Goal: Information Seeking & Learning: Check status

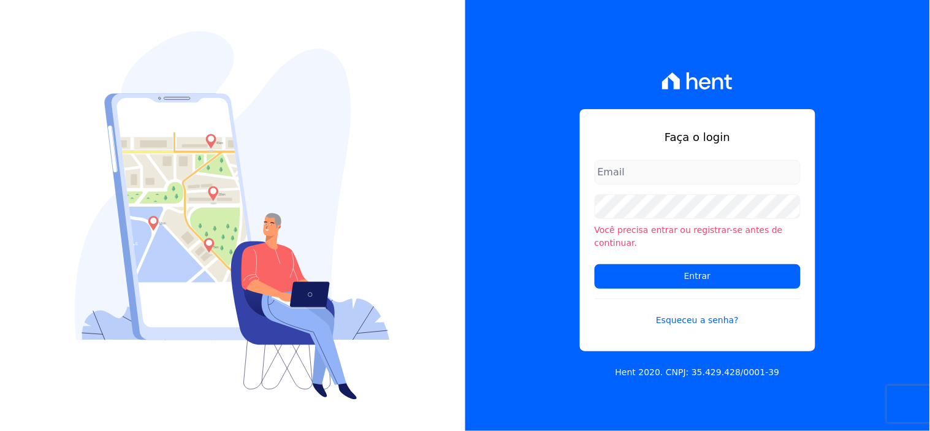
click at [628, 177] on input "email" at bounding box center [698, 172] width 206 height 25
type input "ivete@ribeirocervantes.com.br"
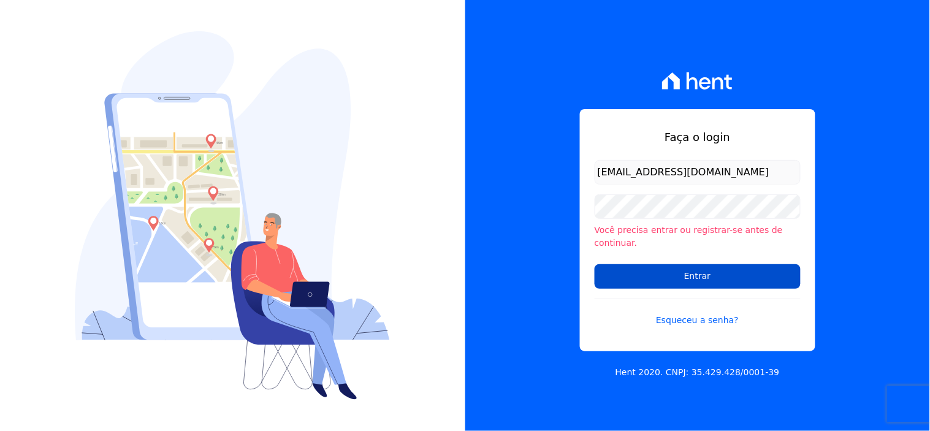
click at [667, 273] on input "Entrar" at bounding box center [698, 276] width 206 height 25
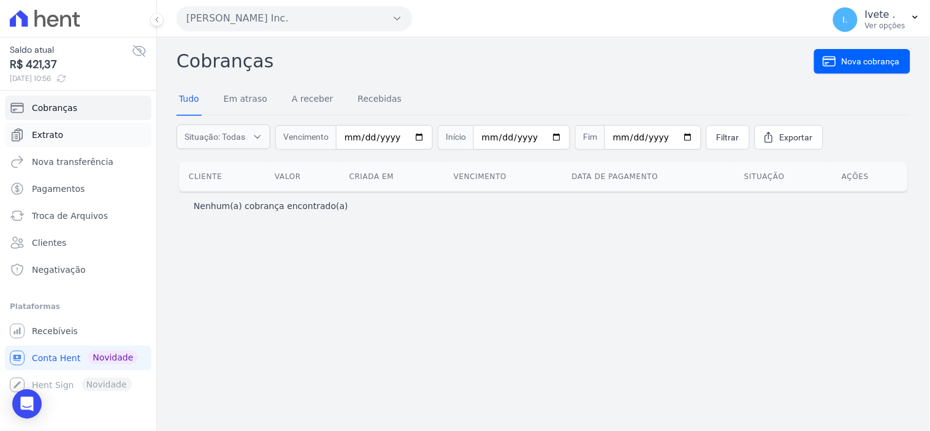
click at [48, 130] on span "Extrato" at bounding box center [47, 135] width 31 height 12
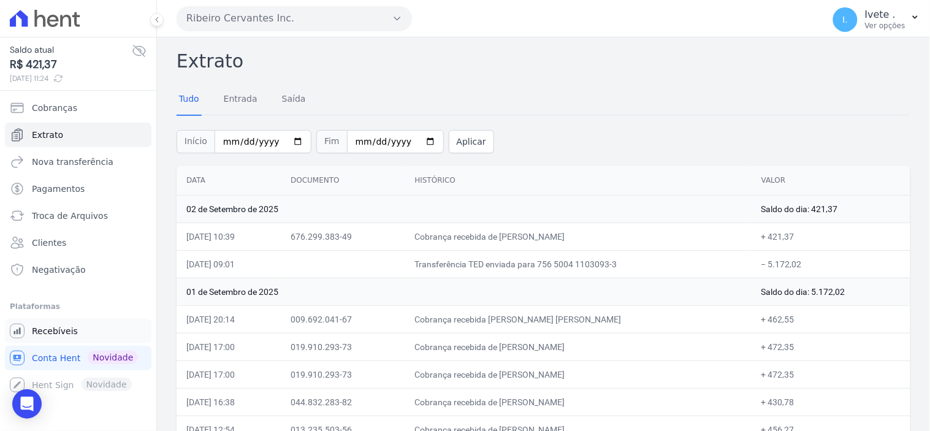
click at [60, 327] on span "Recebíveis" at bounding box center [55, 331] width 46 height 12
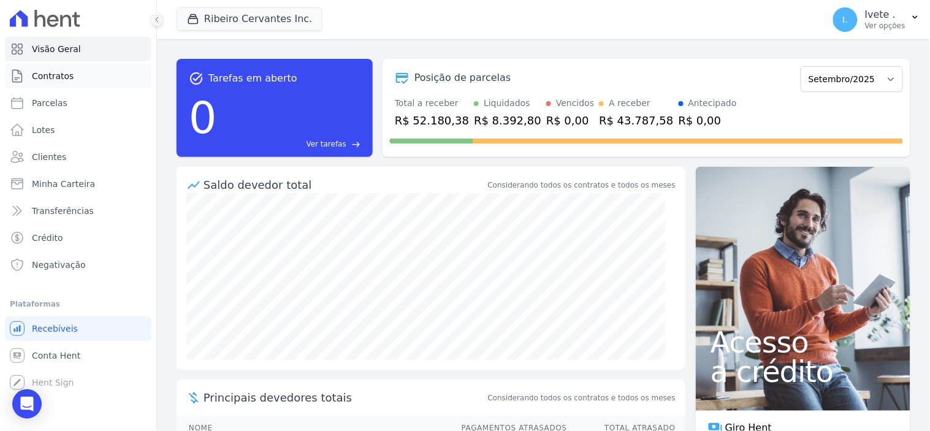
click at [56, 77] on span "Contratos" at bounding box center [53, 76] width 42 height 12
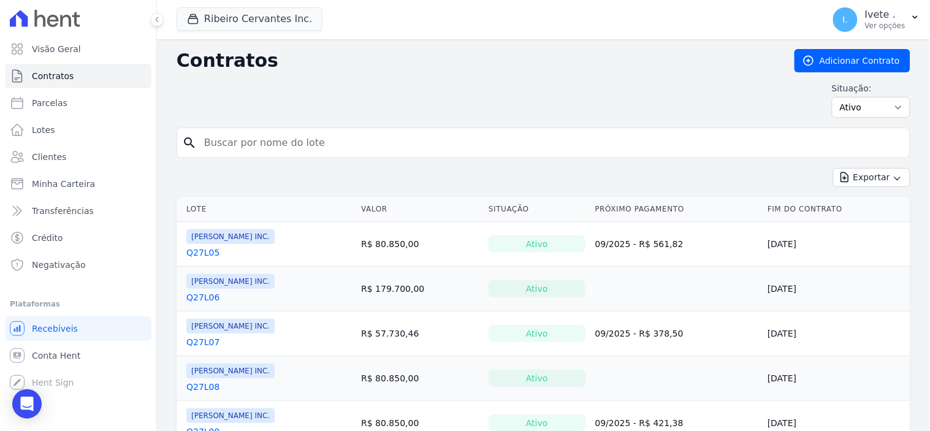
click at [239, 145] on input "search" at bounding box center [551, 143] width 708 height 25
type input "q28l13"
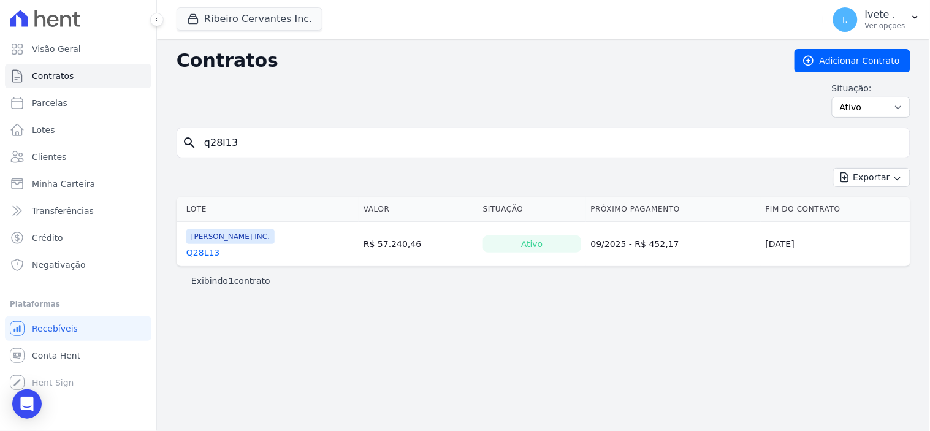
click at [203, 254] on link "Q28L13" at bounding box center [202, 252] width 33 height 12
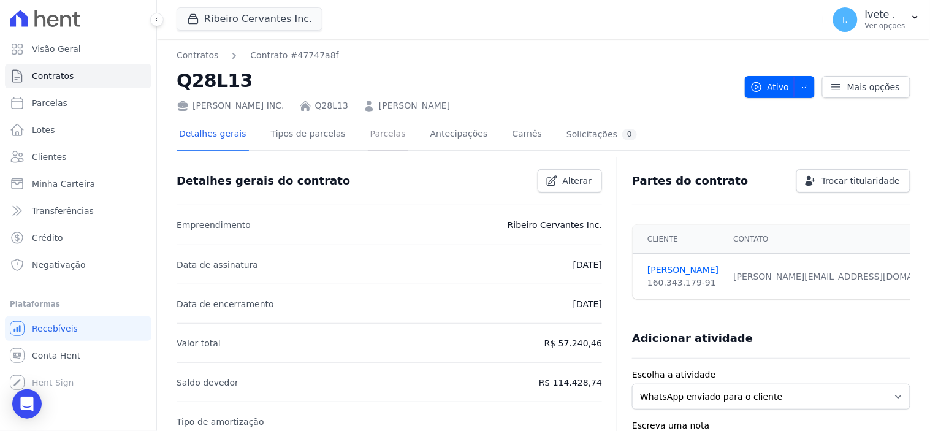
click at [368, 131] on link "Parcelas" at bounding box center [388, 135] width 40 height 32
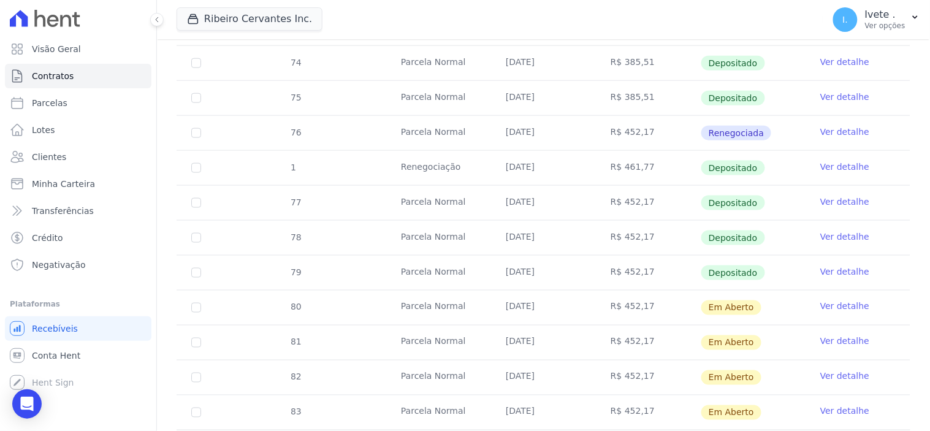
scroll to position [408, 0]
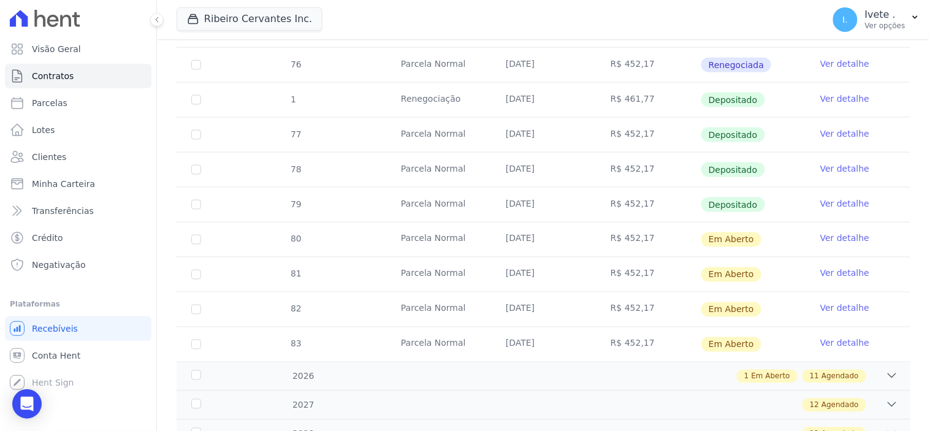
click at [833, 203] on link "Ver detalhe" at bounding box center [844, 203] width 49 height 12
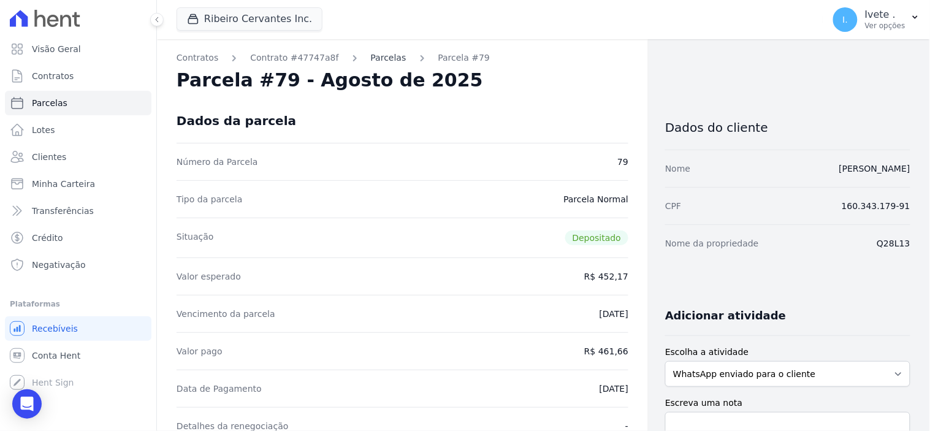
click at [371, 56] on link "Parcelas" at bounding box center [389, 57] width 36 height 13
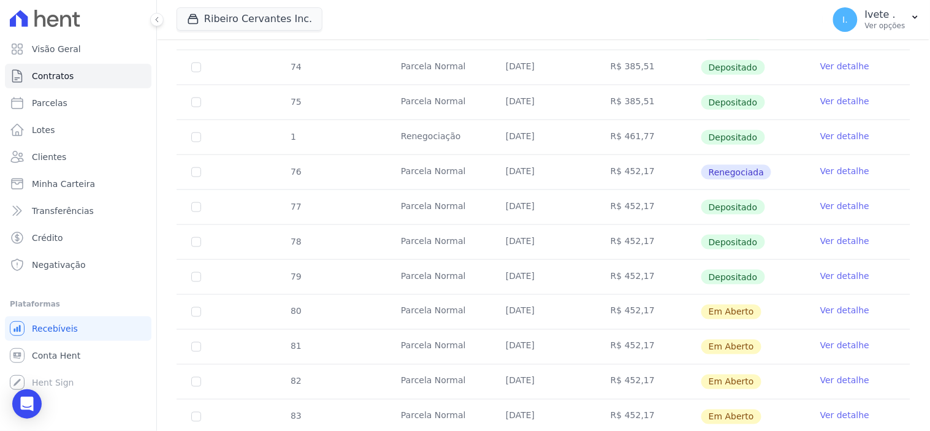
scroll to position [340, 0]
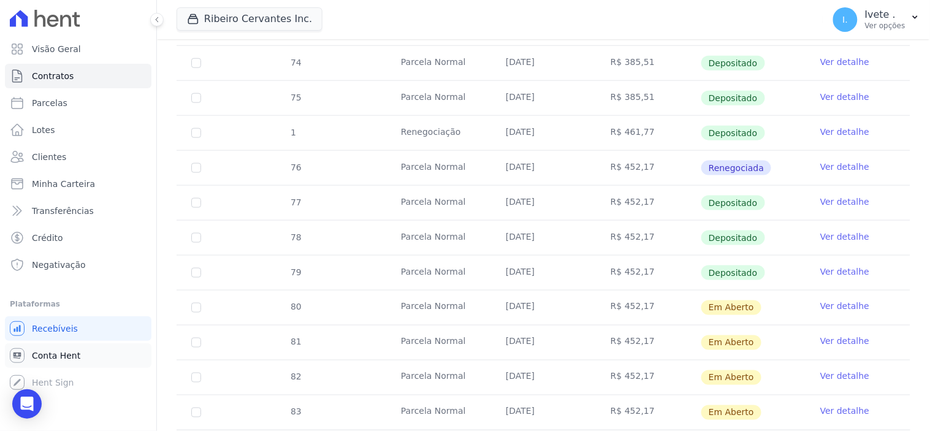
click at [71, 360] on span "Conta Hent" at bounding box center [56, 355] width 48 height 12
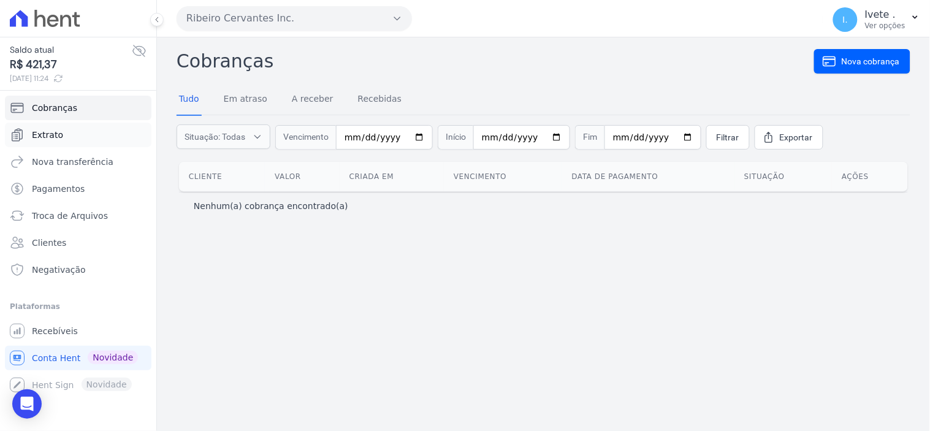
click at [50, 129] on span "Extrato" at bounding box center [47, 135] width 31 height 12
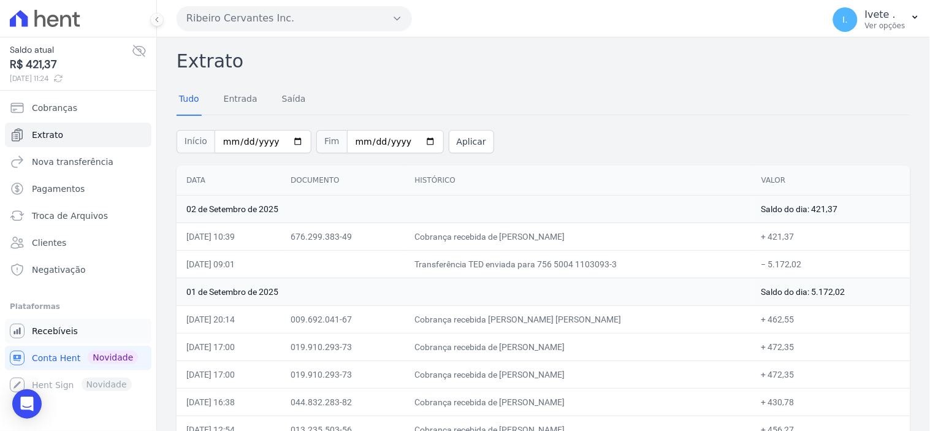
click at [54, 330] on span "Recebíveis" at bounding box center [55, 331] width 46 height 12
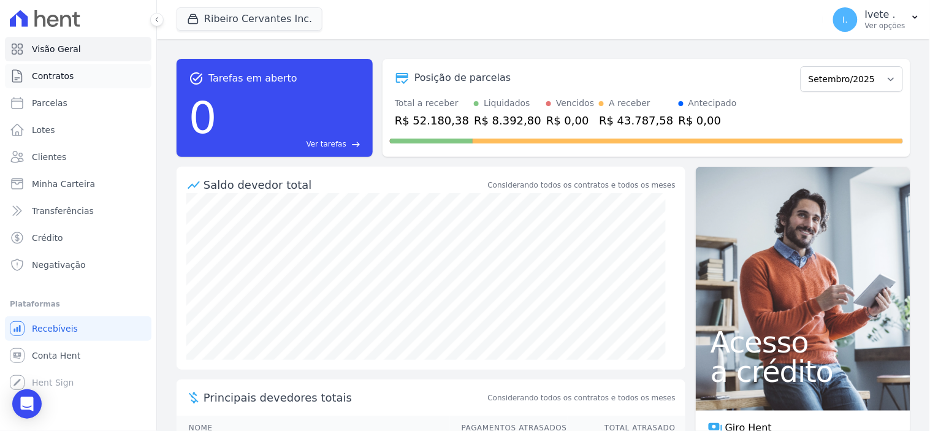
click at [91, 74] on link "Contratos" at bounding box center [78, 76] width 147 height 25
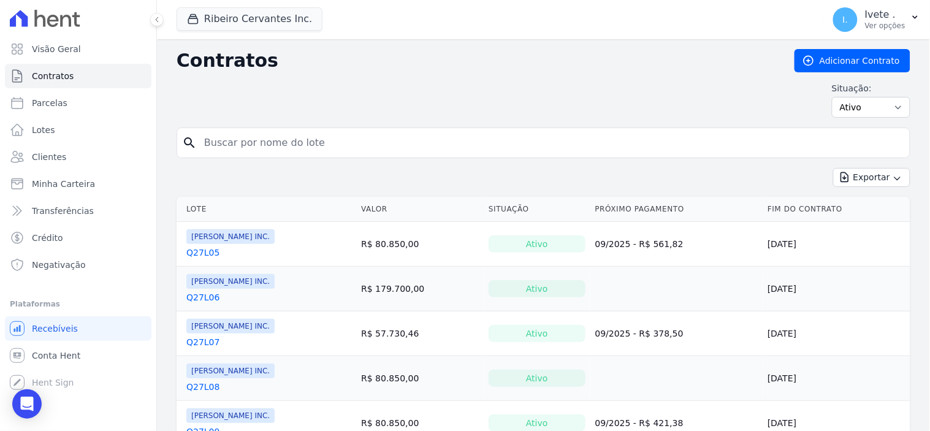
click at [215, 145] on input "search" at bounding box center [551, 143] width 708 height 25
click at [44, 151] on span "Clientes" at bounding box center [49, 157] width 34 height 12
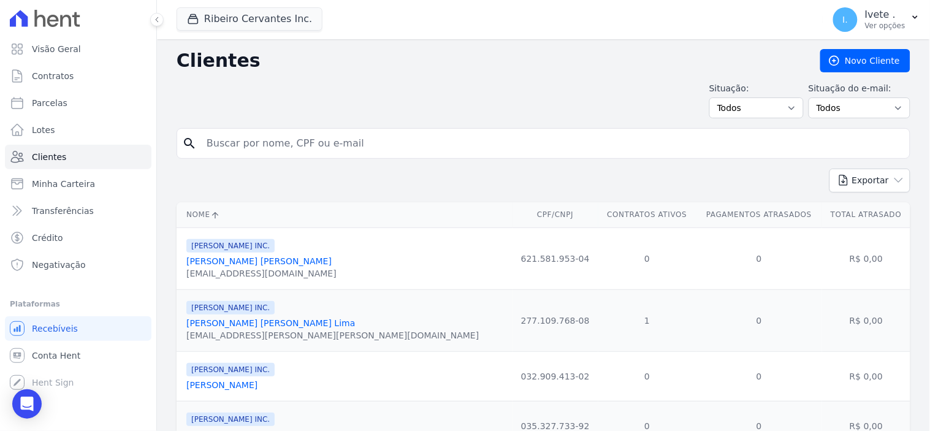
click at [229, 143] on input "search" at bounding box center [552, 143] width 706 height 25
type input "o"
click at [227, 142] on input "[PERSON_NAME]" at bounding box center [552, 143] width 706 height 25
type input "[PERSON_NAME]"
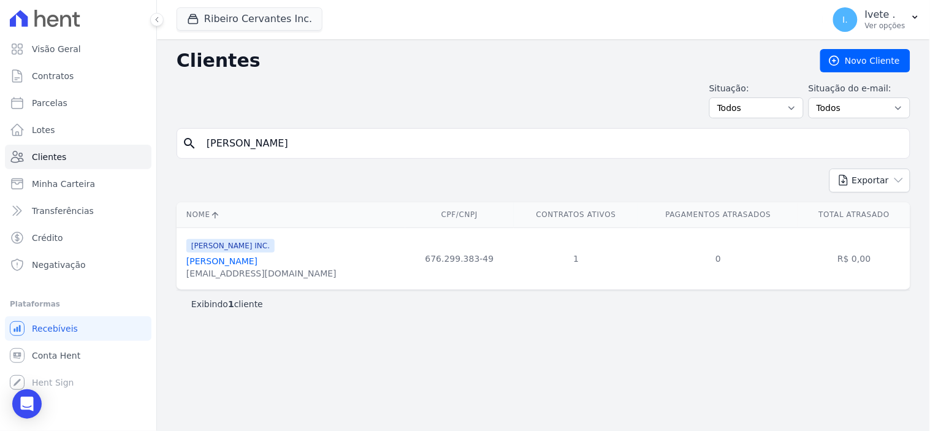
click at [227, 264] on link "[PERSON_NAME]" at bounding box center [221, 261] width 71 height 10
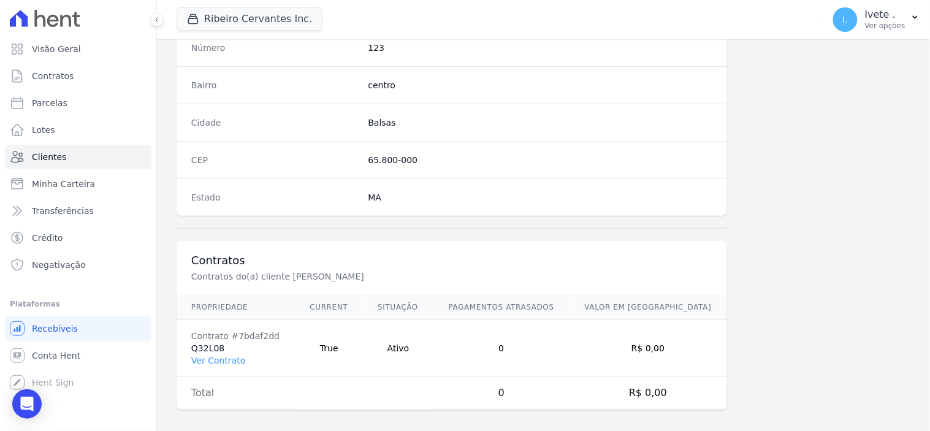
scroll to position [718, 0]
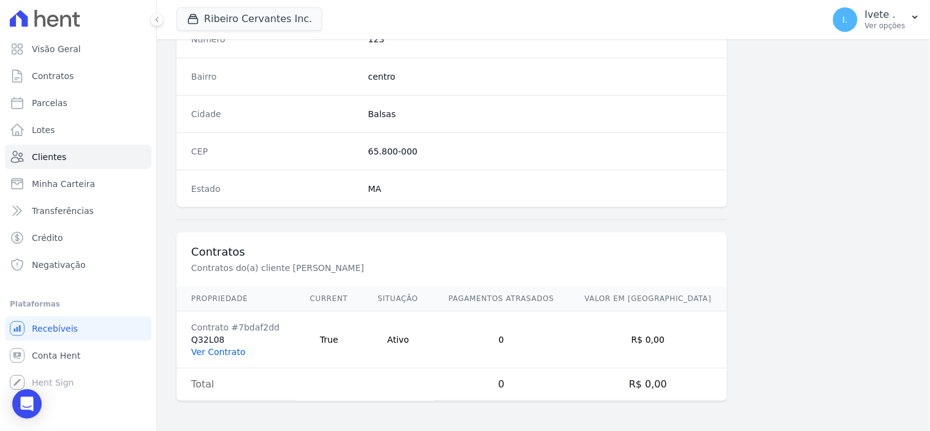
click at [209, 351] on link "Ver Contrato" at bounding box center [218, 352] width 54 height 10
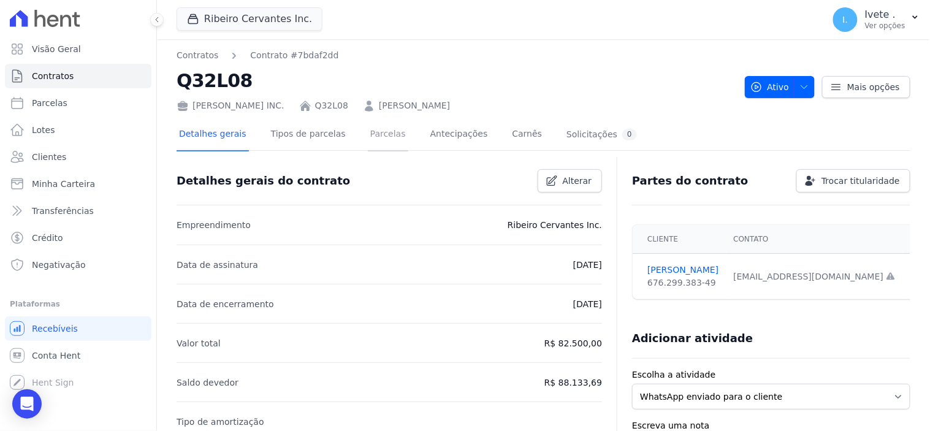
click at [368, 134] on link "Parcelas" at bounding box center [388, 135] width 40 height 32
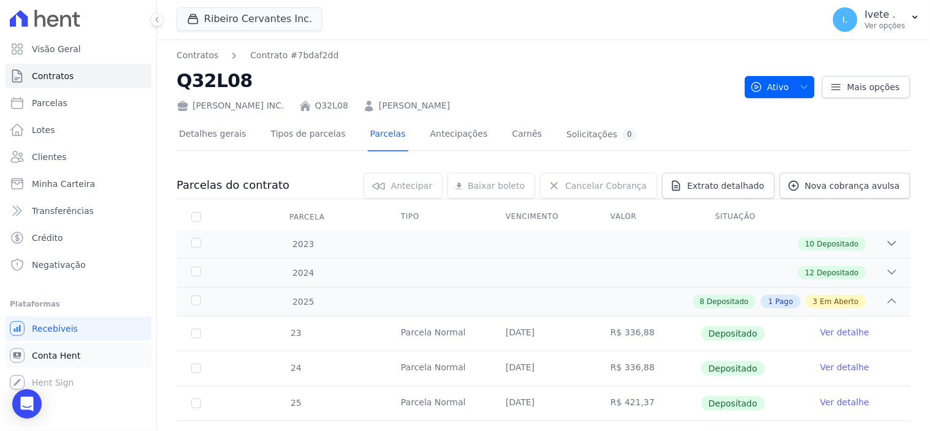
click at [45, 359] on span "Conta Hent" at bounding box center [56, 355] width 48 height 12
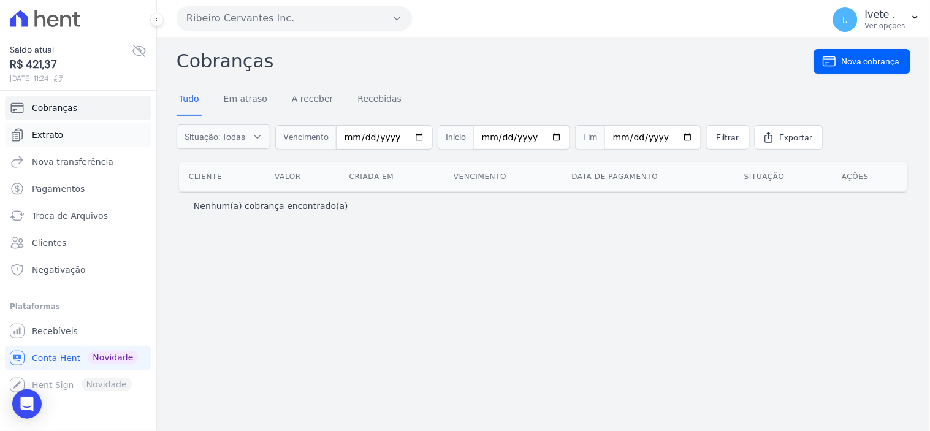
click at [53, 134] on span "Extrato" at bounding box center [47, 135] width 31 height 12
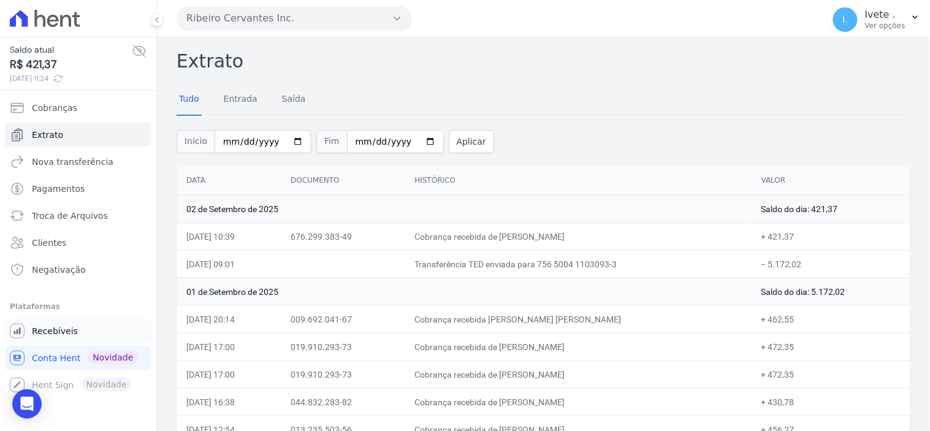
click at [42, 331] on span "Recebíveis" at bounding box center [55, 331] width 46 height 12
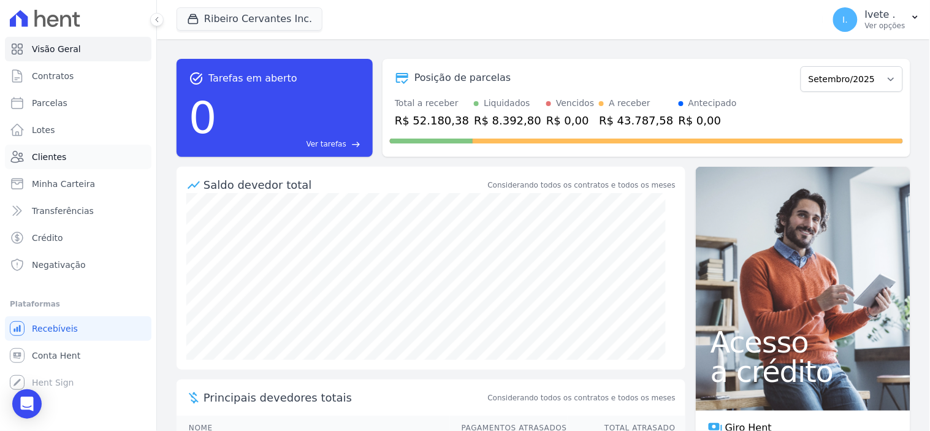
click at [47, 151] on span "Clientes" at bounding box center [49, 157] width 34 height 12
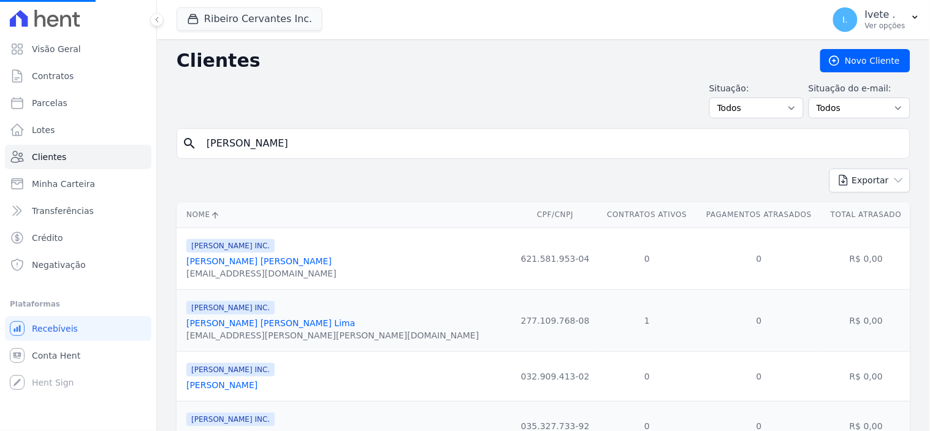
click at [240, 142] on input "[PERSON_NAME]" at bounding box center [552, 143] width 706 height 25
click at [279, 148] on input "[PERSON_NAME]" at bounding box center [552, 143] width 706 height 25
click at [279, 148] on input "search" at bounding box center [552, 143] width 706 height 25
type input "ana"
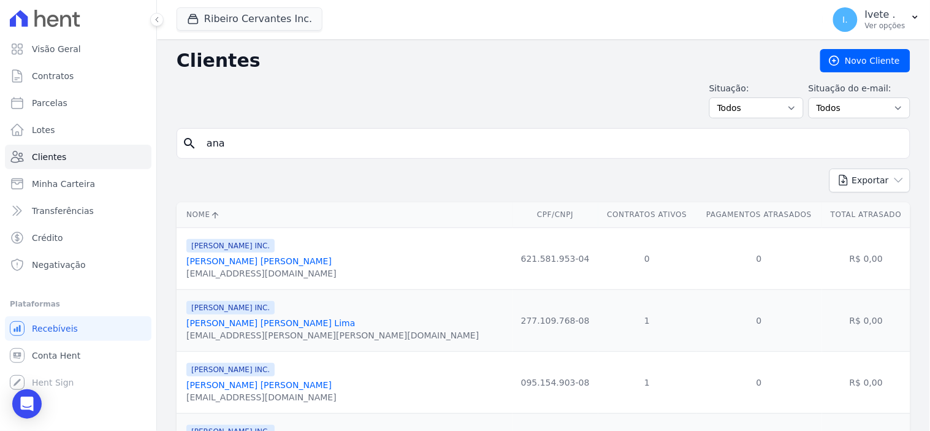
click at [270, 389] on link "[PERSON_NAME] [PERSON_NAME]" at bounding box center [258, 385] width 145 height 10
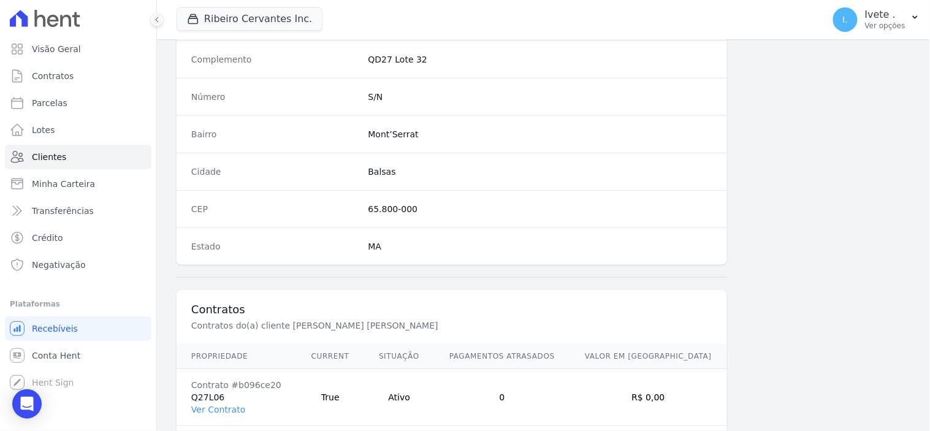
scroll to position [718, 0]
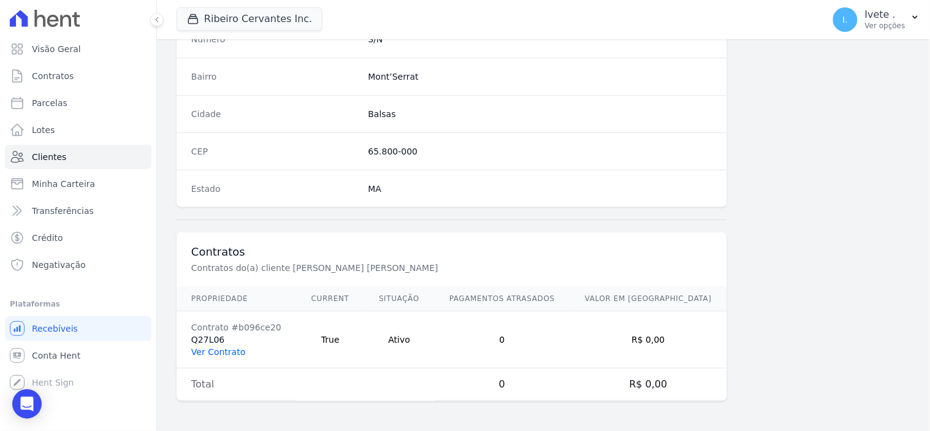
click at [230, 348] on link "Ver Contrato" at bounding box center [218, 352] width 54 height 10
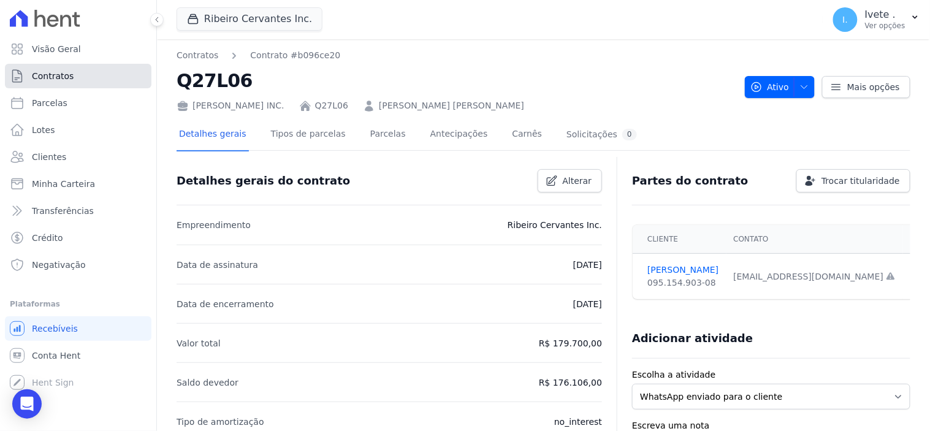
click at [69, 74] on span "Contratos" at bounding box center [53, 76] width 42 height 12
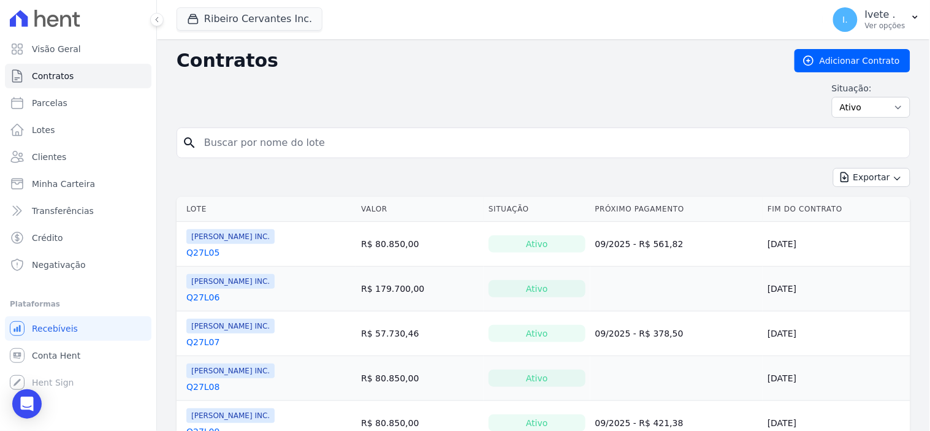
click at [322, 156] on div "search" at bounding box center [544, 143] width 734 height 31
click at [315, 153] on input "search" at bounding box center [551, 143] width 708 height 25
type input "q32l22"
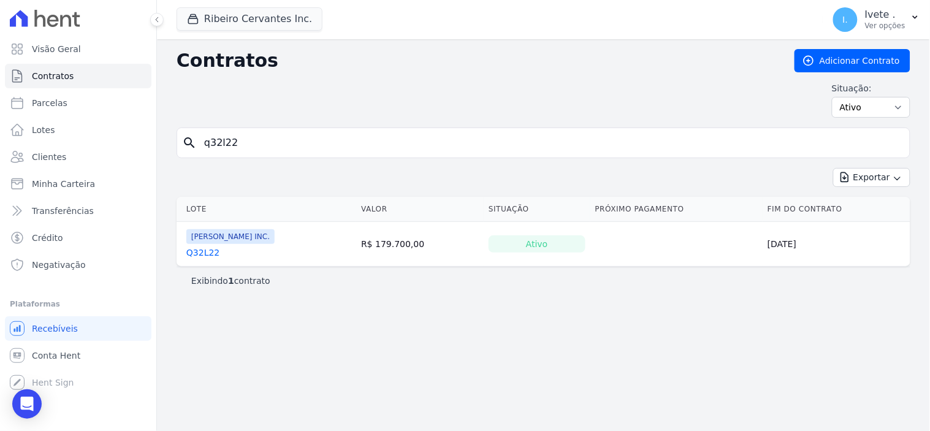
click at [202, 254] on link "Q32L22" at bounding box center [202, 252] width 33 height 12
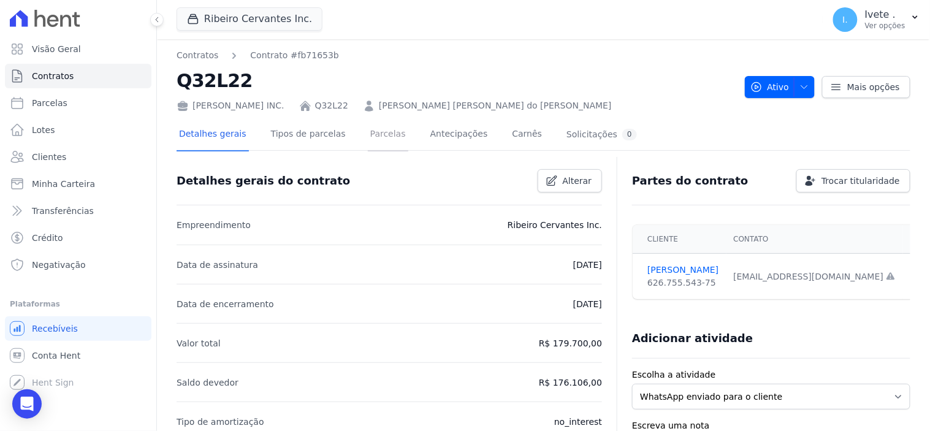
click at [368, 135] on link "Parcelas" at bounding box center [388, 135] width 40 height 32
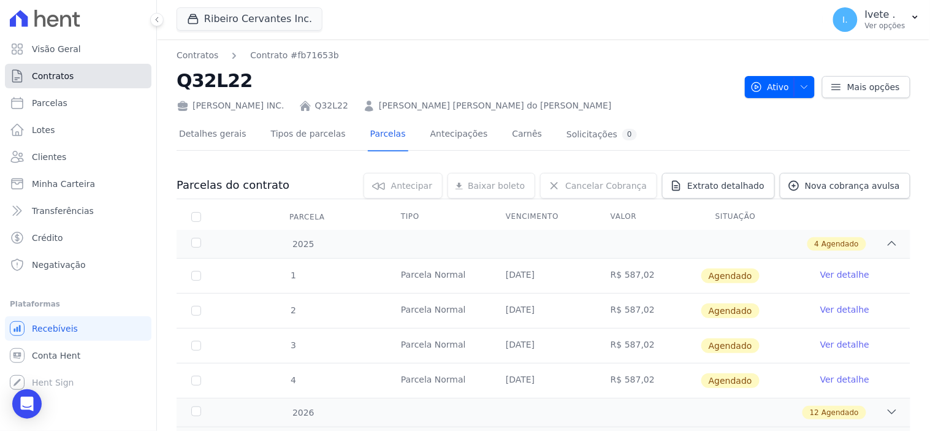
click at [69, 75] on span "Contratos" at bounding box center [53, 76] width 42 height 12
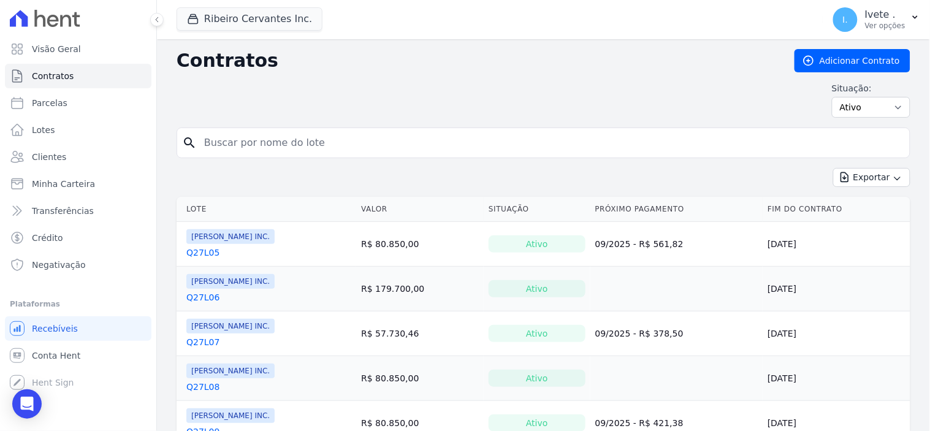
click at [225, 143] on input "search" at bounding box center [551, 143] width 708 height 25
click at [223, 151] on input "search" at bounding box center [551, 143] width 708 height 25
type input "q32l12"
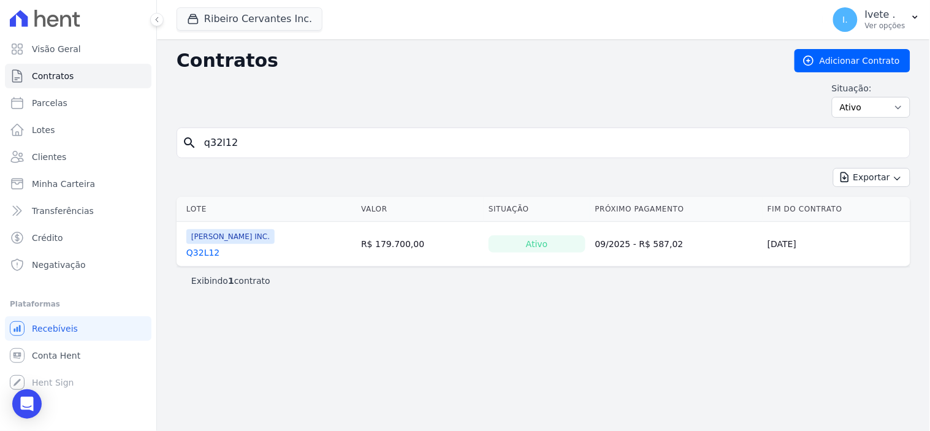
click at [202, 255] on link "Q32L12" at bounding box center [202, 252] width 33 height 12
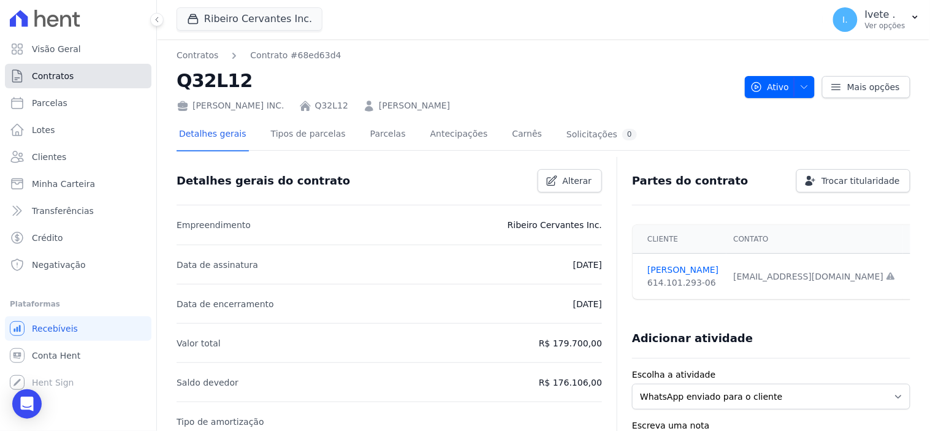
click at [93, 68] on link "Contratos" at bounding box center [78, 76] width 147 height 25
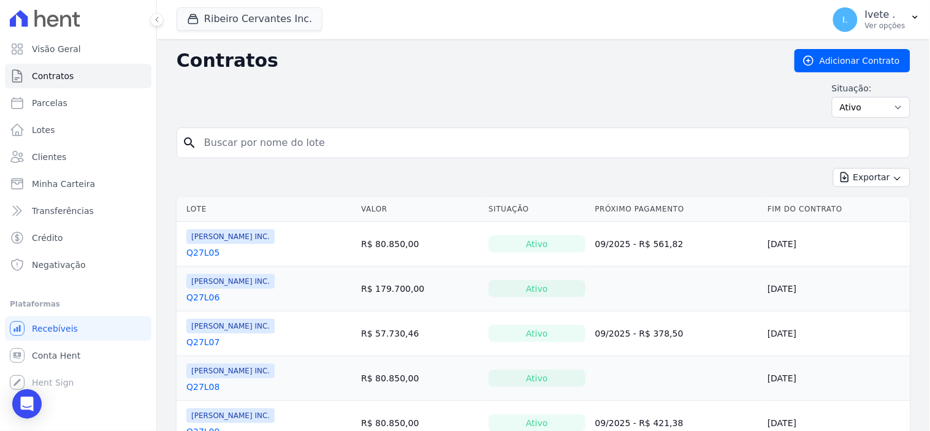
click at [243, 140] on input "search" at bounding box center [551, 143] width 708 height 25
type input "q32l13"
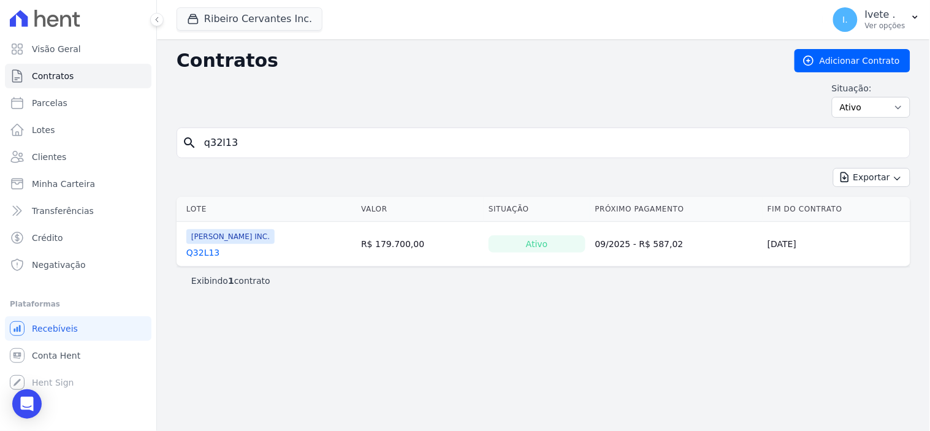
click at [200, 256] on link "Q32L13" at bounding box center [202, 252] width 33 height 12
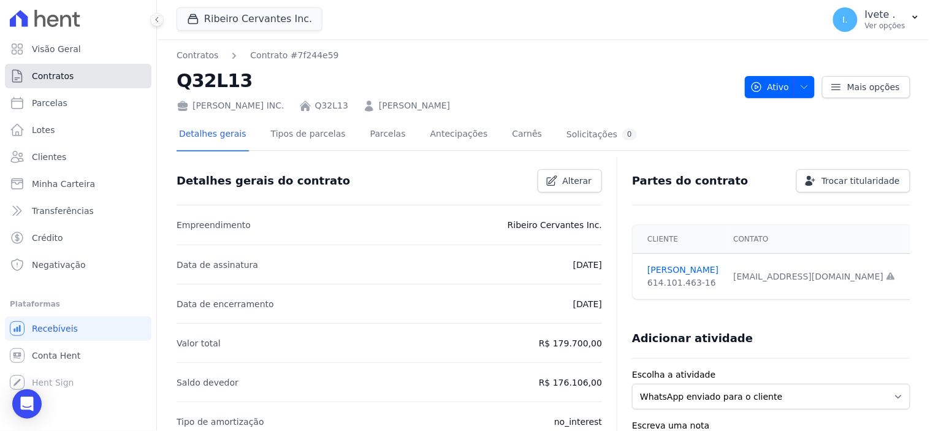
click at [77, 77] on link "Contratos" at bounding box center [78, 76] width 147 height 25
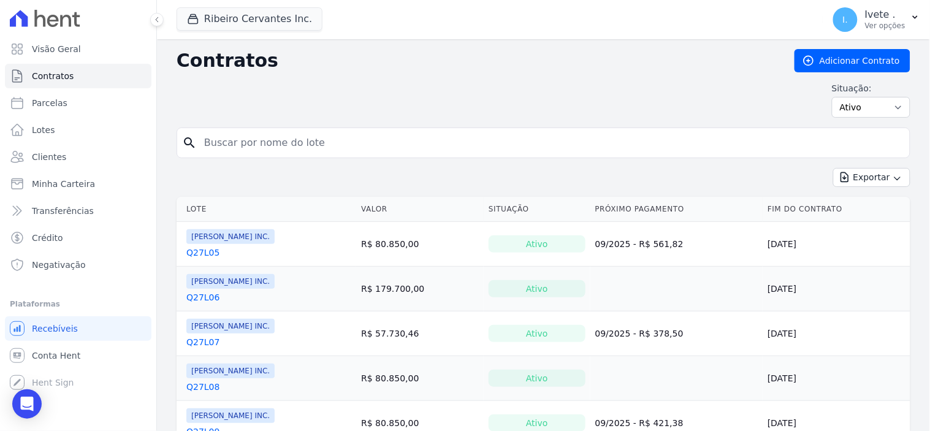
drag, startPoint x: 191, startPoint y: 115, endPoint x: 259, endPoint y: 155, distance: 79.2
click at [259, 155] on input "search" at bounding box center [551, 143] width 708 height 25
type input "q32l25"
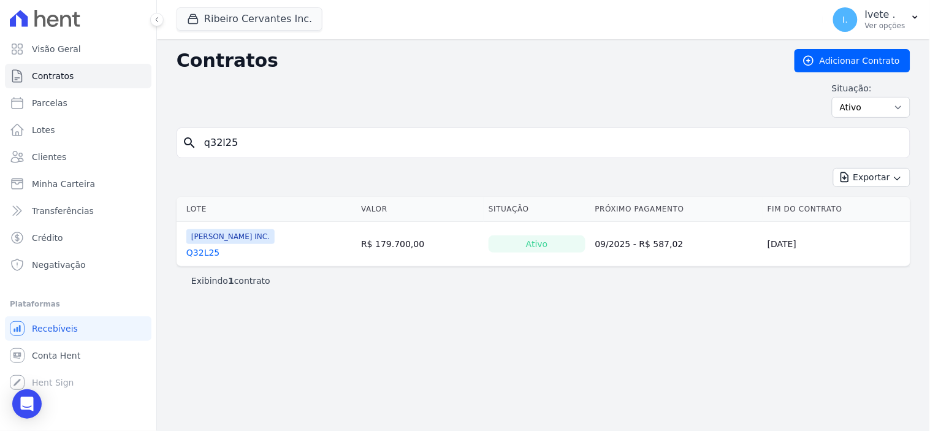
click at [200, 253] on link "Q32L25" at bounding box center [202, 252] width 33 height 12
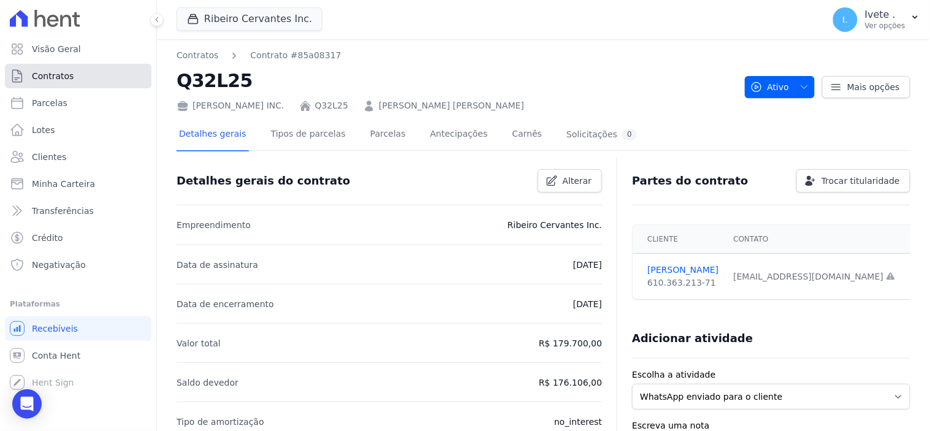
click at [75, 75] on link "Contratos" at bounding box center [78, 76] width 147 height 25
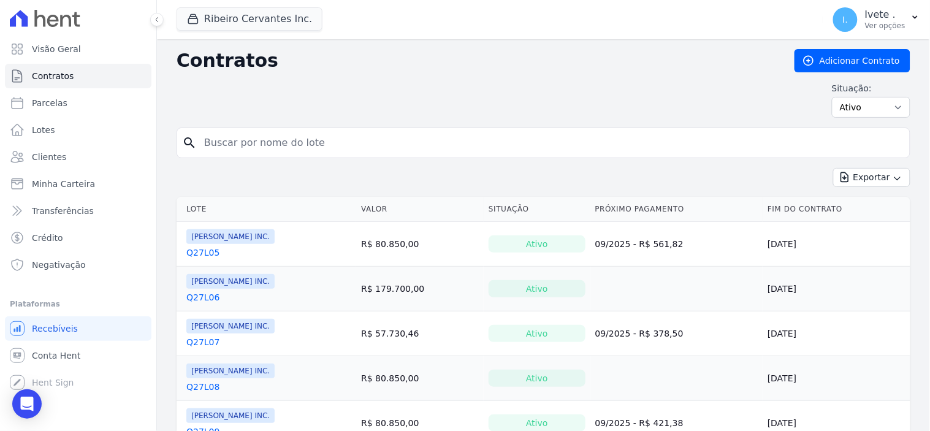
click at [215, 150] on input "search" at bounding box center [551, 143] width 708 height 25
type input "q32l22"
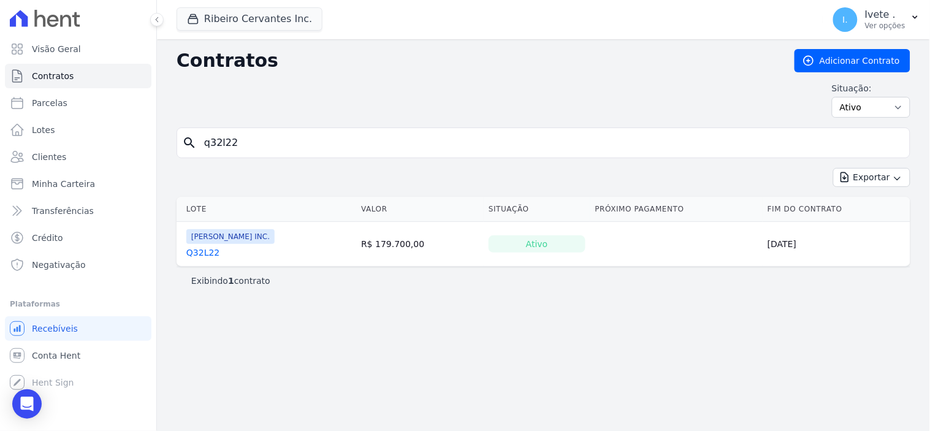
click at [205, 254] on link "Q32L22" at bounding box center [202, 252] width 33 height 12
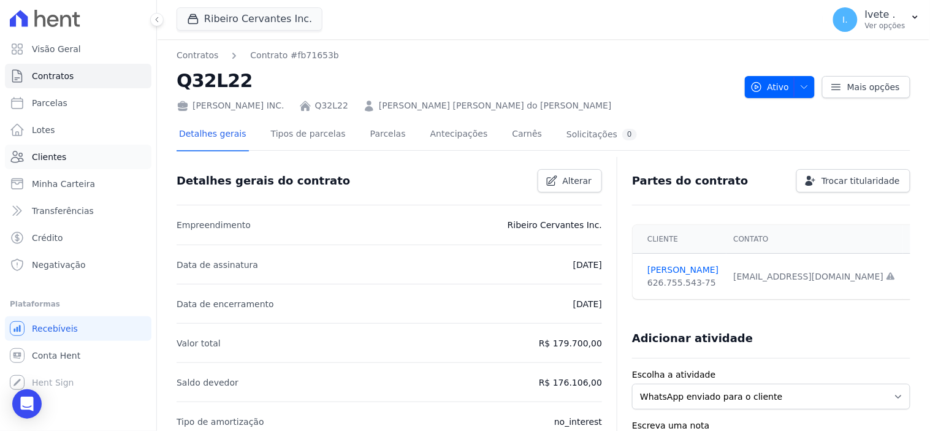
click at [51, 154] on span "Clientes" at bounding box center [49, 157] width 34 height 12
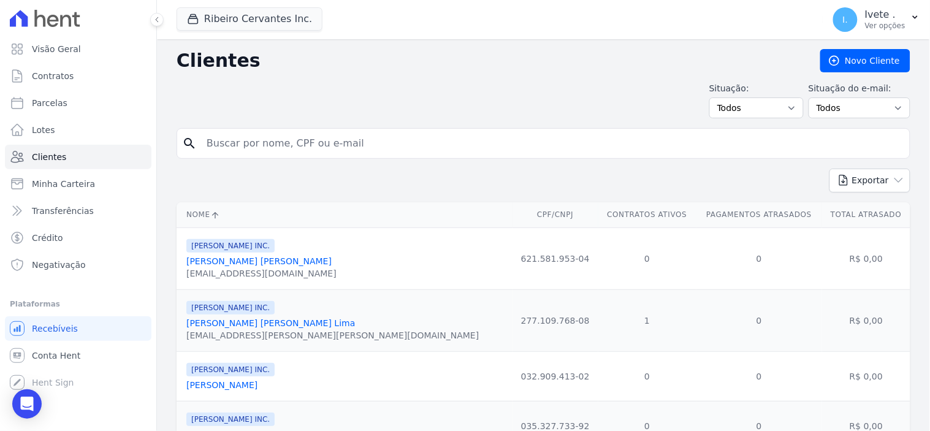
click at [252, 141] on input "search" at bounding box center [552, 143] width 706 height 25
type input "[PERSON_NAME]"
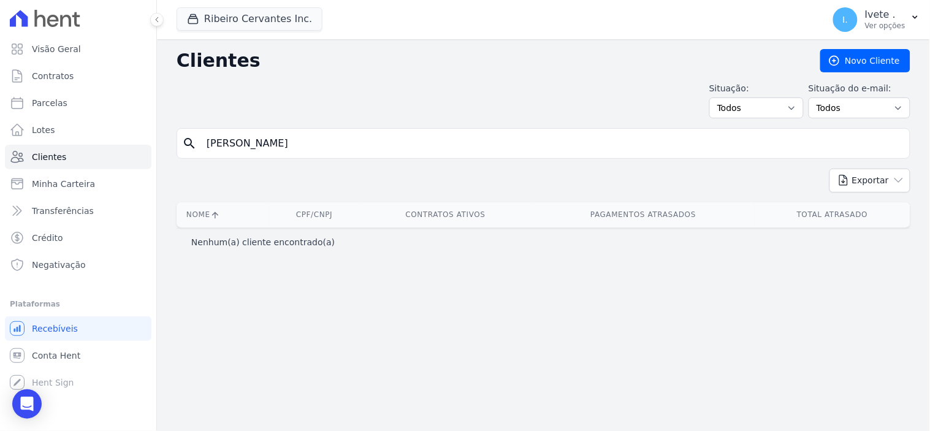
click at [211, 142] on input "[PERSON_NAME]" at bounding box center [552, 143] width 706 height 25
click at [296, 145] on input "[PERSON_NAME]" at bounding box center [552, 143] width 706 height 25
type input "[PERSON_NAME]"
click at [44, 152] on span "Clientes" at bounding box center [49, 157] width 34 height 12
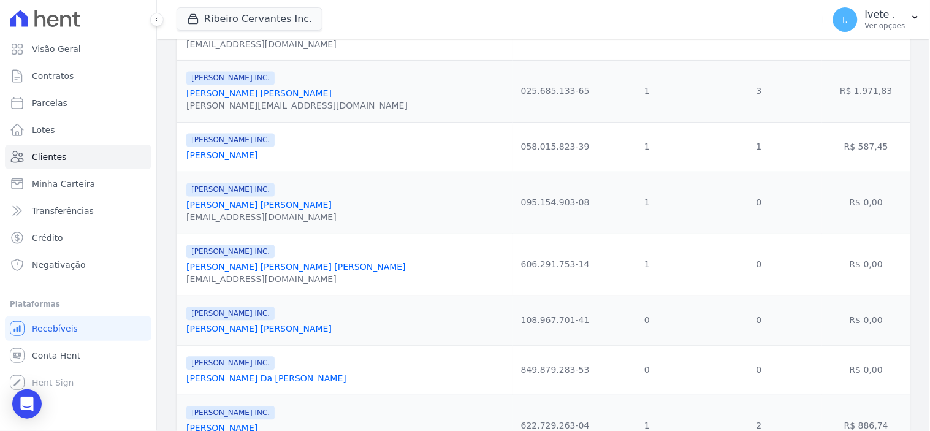
scroll to position [408, 0]
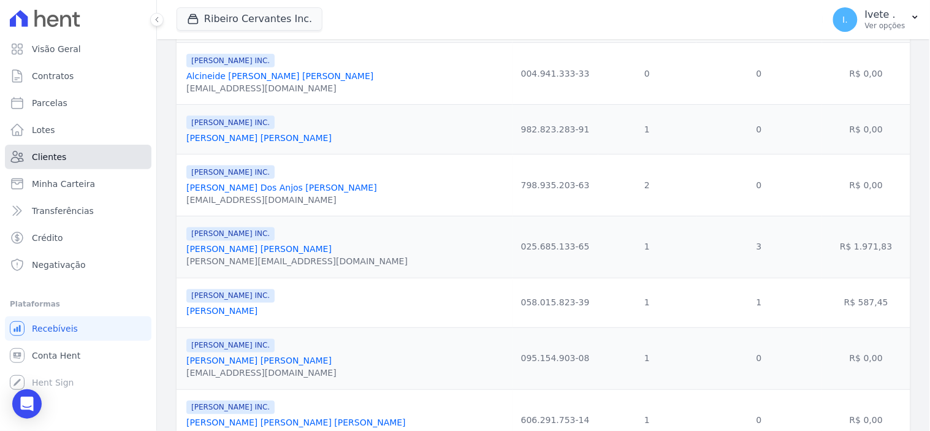
click at [76, 150] on link "Clientes" at bounding box center [78, 157] width 147 height 25
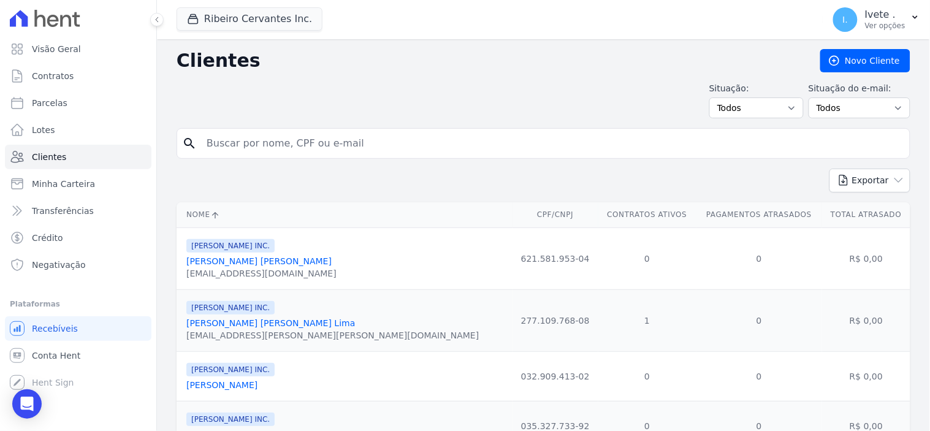
click at [256, 146] on input "search" at bounding box center [552, 143] width 706 height 25
type input "Ana"
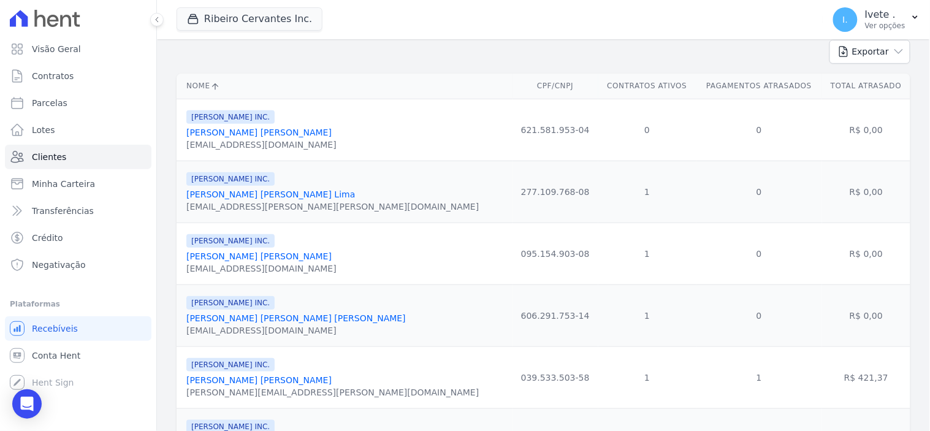
scroll to position [136, 0]
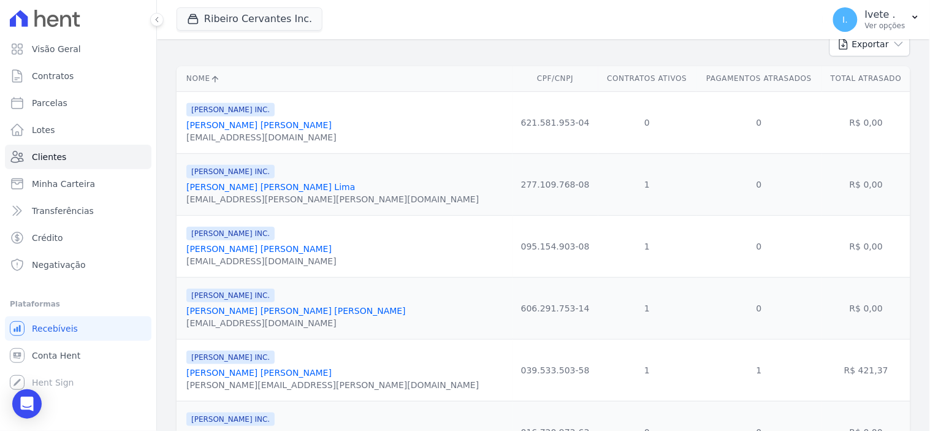
click at [242, 254] on link "[PERSON_NAME] [PERSON_NAME]" at bounding box center [258, 249] width 145 height 10
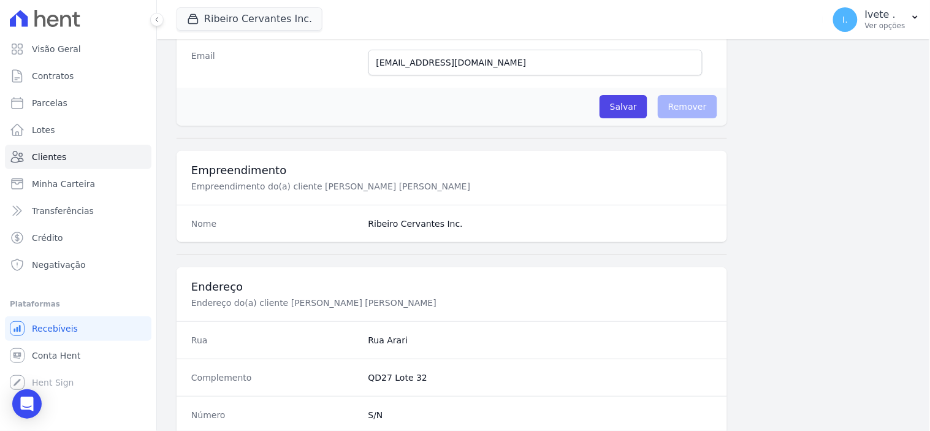
scroll to position [718, 0]
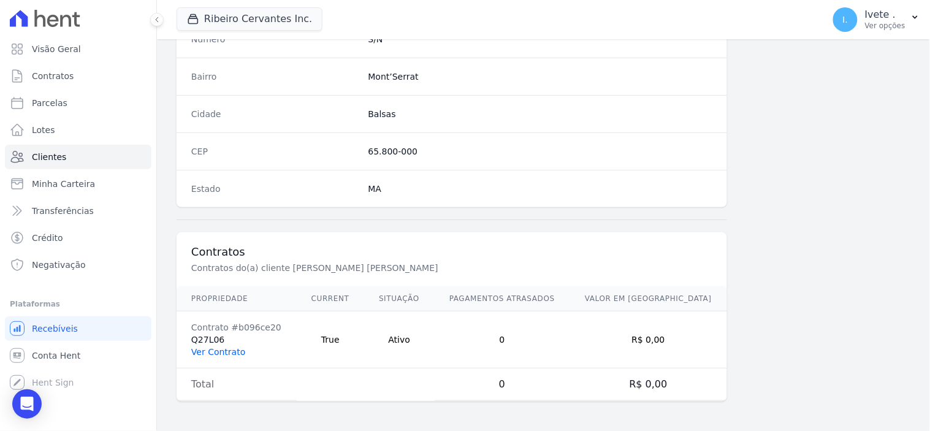
click at [223, 347] on link "Ver Contrato" at bounding box center [218, 352] width 54 height 10
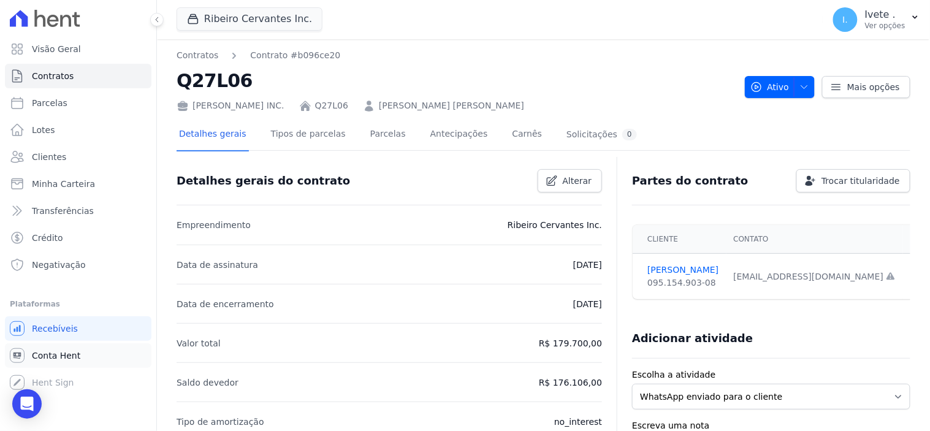
click at [51, 358] on span "Conta Hent" at bounding box center [56, 355] width 48 height 12
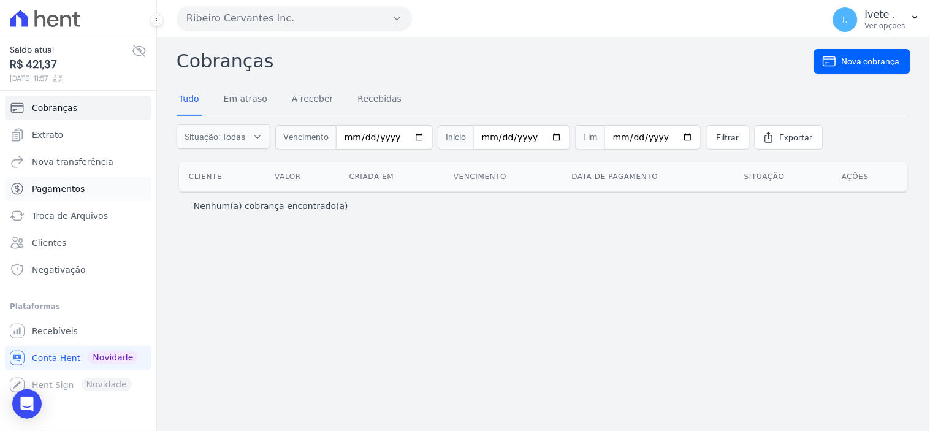
click at [56, 187] on span "Pagamentos" at bounding box center [58, 189] width 53 height 12
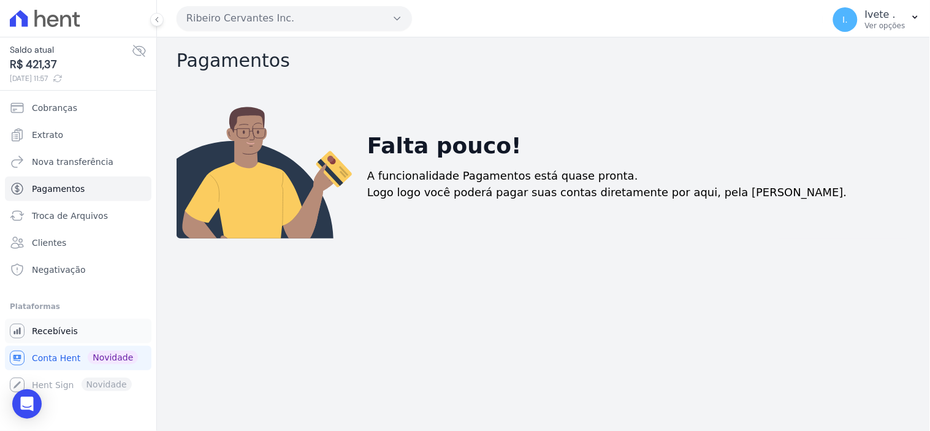
click at [51, 325] on span "Recebíveis" at bounding box center [55, 331] width 46 height 12
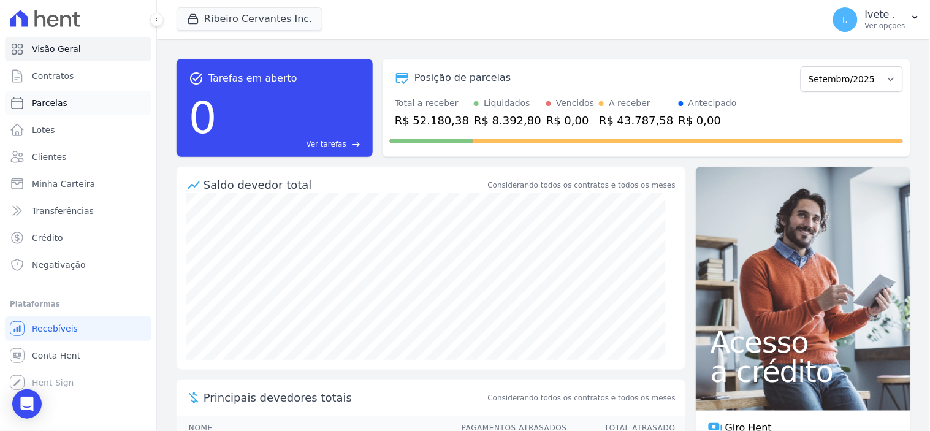
click at [52, 105] on span "Parcelas" at bounding box center [50, 103] width 36 height 12
select select
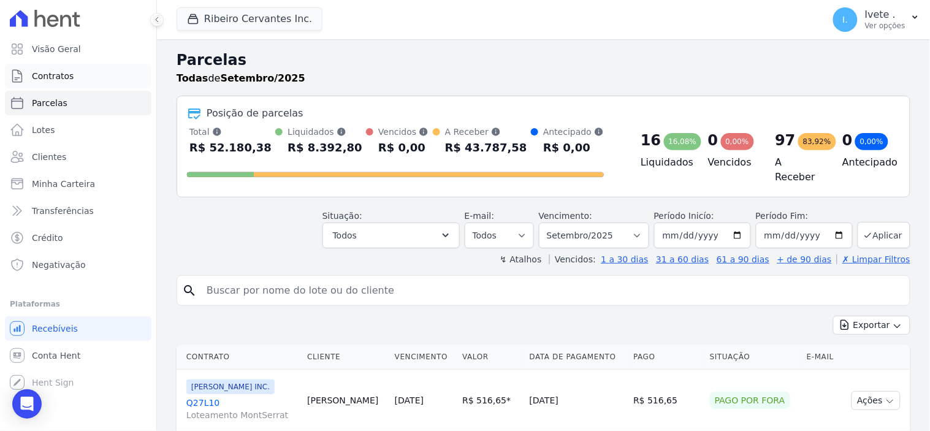
click at [62, 78] on span "Contratos" at bounding box center [53, 76] width 42 height 12
